Goal: Task Accomplishment & Management: Manage account settings

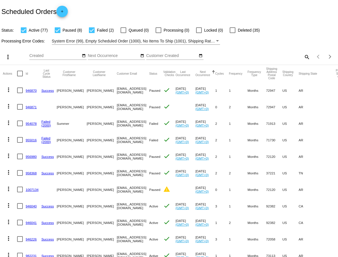
click at [306, 57] on mat-icon "search" at bounding box center [306, 56] width 7 height 9
click at [254, 56] on input "Search" at bounding box center [267, 56] width 84 height 5
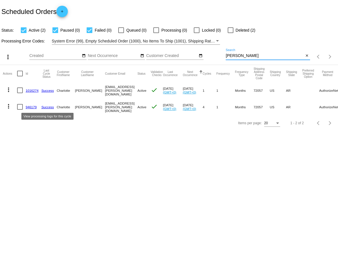
type input "Grimes"
click at [50, 106] on link "Success" at bounding box center [47, 107] width 13 height 4
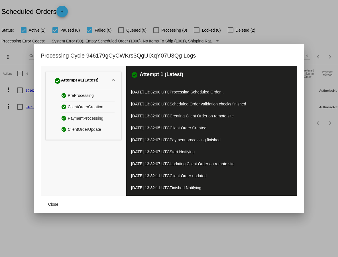
click at [15, 124] on div at bounding box center [169, 128] width 338 height 257
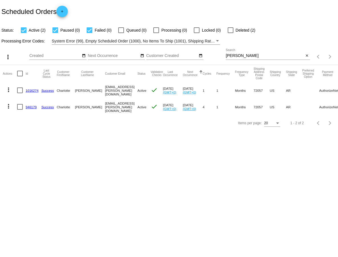
click at [30, 106] on link "946179" at bounding box center [31, 107] width 11 height 4
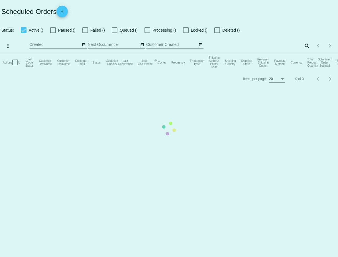
checkbox input "true"
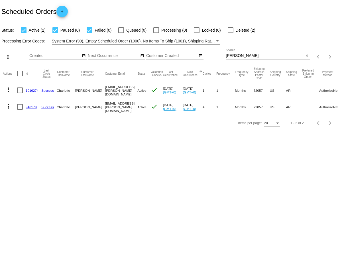
click at [31, 90] on link "1016274" at bounding box center [32, 91] width 13 height 4
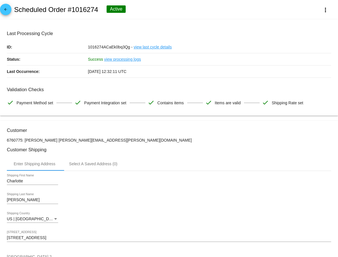
click at [6, 6] on span "arrow_back" at bounding box center [5, 11] width 7 height 14
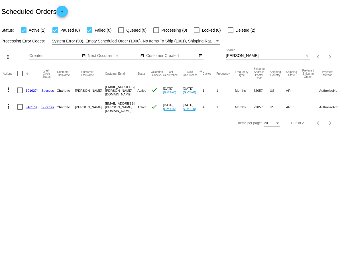
click at [32, 108] on link "946179" at bounding box center [31, 107] width 11 height 4
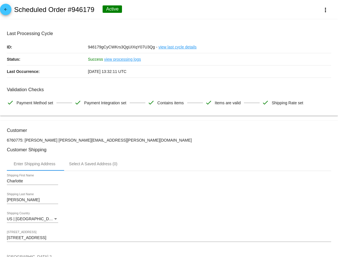
click at [5, 6] on span "arrow_back" at bounding box center [5, 11] width 7 height 14
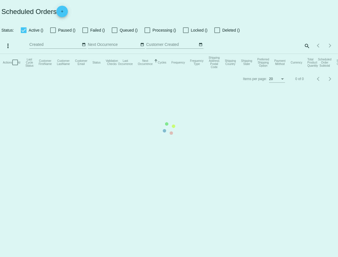
checkbox input "true"
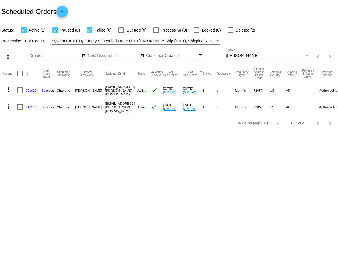
click at [31, 92] on link "1016274" at bounding box center [32, 91] width 13 height 4
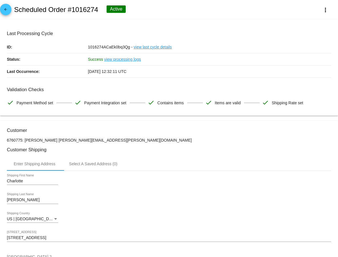
click at [7, 8] on mat-icon "arrow_back" at bounding box center [5, 10] width 7 height 7
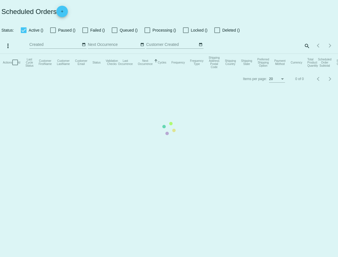
checkbox input "true"
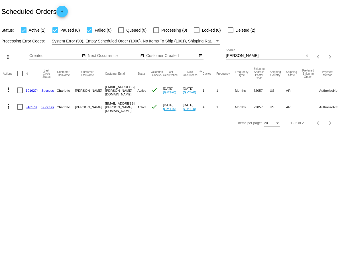
click at [19, 107] on div at bounding box center [20, 107] width 6 height 6
click at [20, 110] on input "checkbox" at bounding box center [20, 110] width 0 height 0
checkbox input "true"
click at [8, 105] on mat-icon "more_vert" at bounding box center [8, 106] width 7 height 7
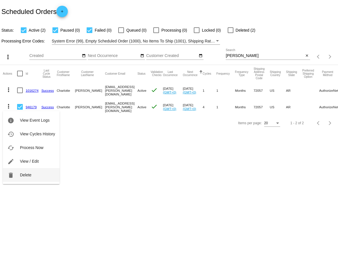
click at [27, 174] on span "Delete" at bounding box center [25, 174] width 11 height 5
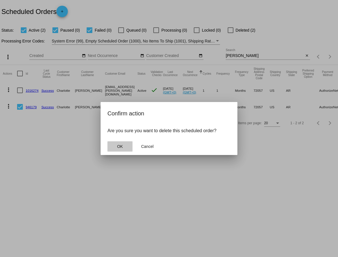
click at [122, 145] on span "OK" at bounding box center [120, 146] width 6 height 5
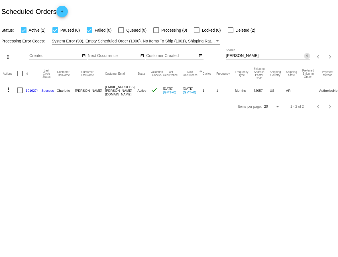
click at [306, 57] on mat-icon "close" at bounding box center [307, 56] width 4 height 5
